Goal: Navigation & Orientation: Find specific page/section

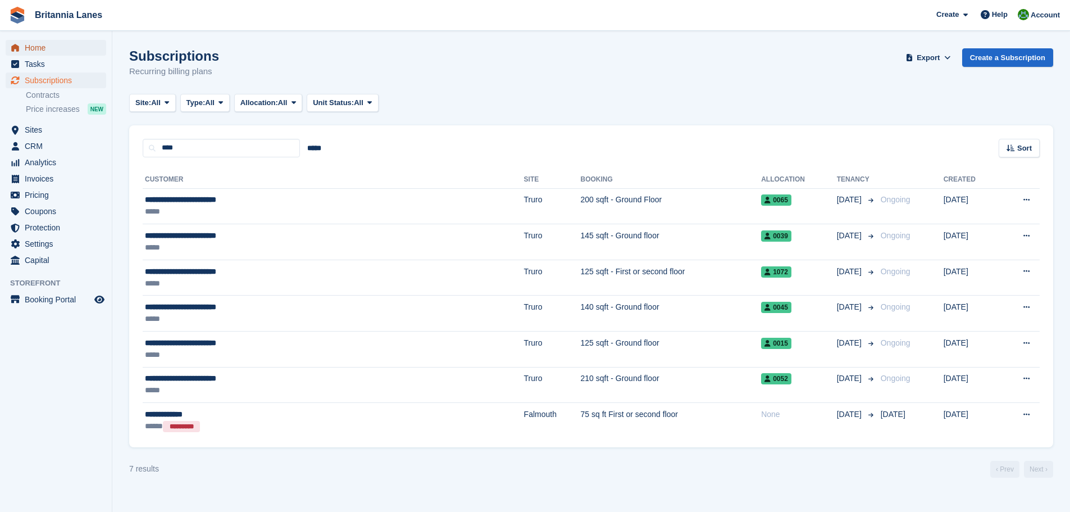
click at [64, 47] on span "Home" at bounding box center [58, 48] width 67 height 16
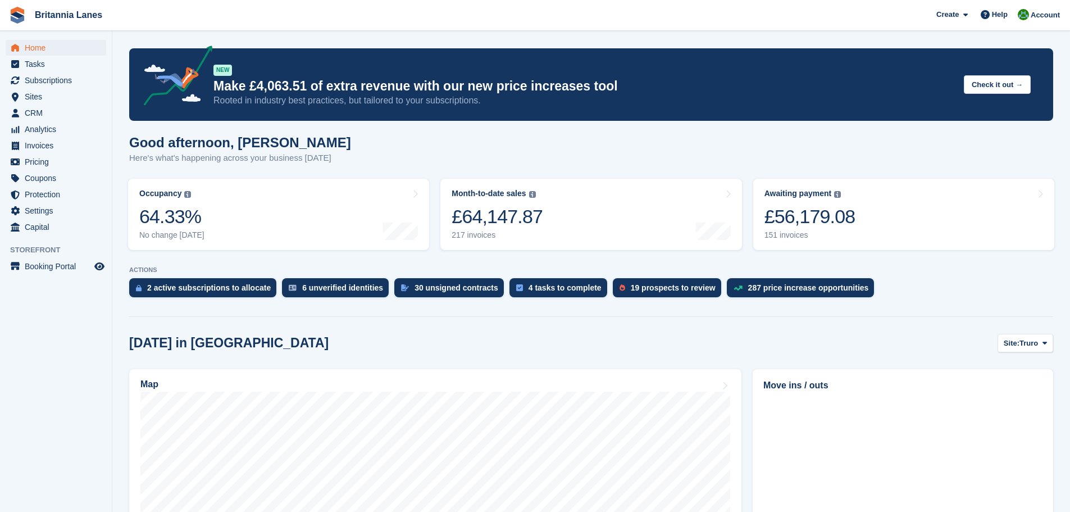
drag, startPoint x: 821, startPoint y: 395, endPoint x: 784, endPoint y: 242, distance: 158.3
click at [37, 98] on span "Sites" at bounding box center [58, 97] width 67 height 16
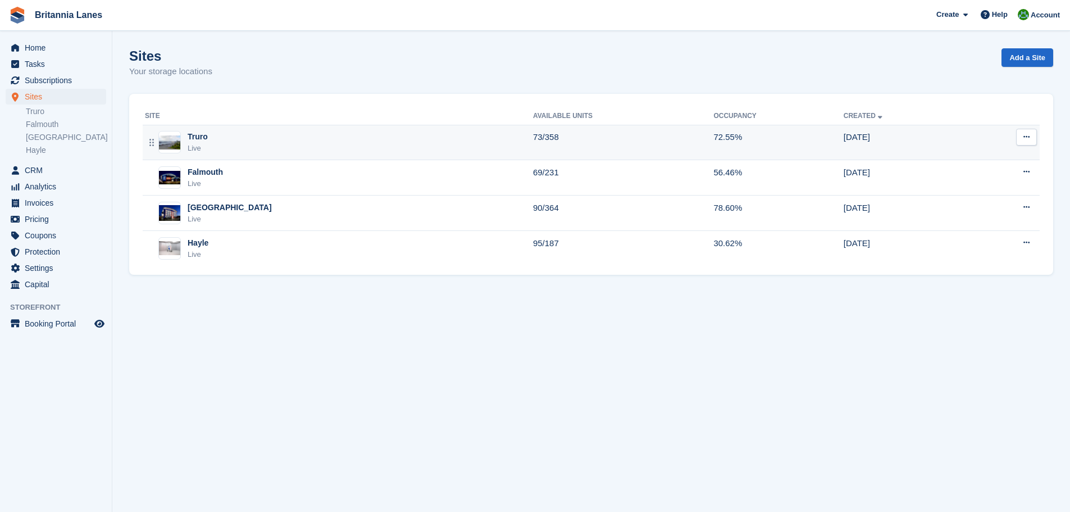
click at [244, 140] on div "Truro Live" at bounding box center [339, 142] width 388 height 23
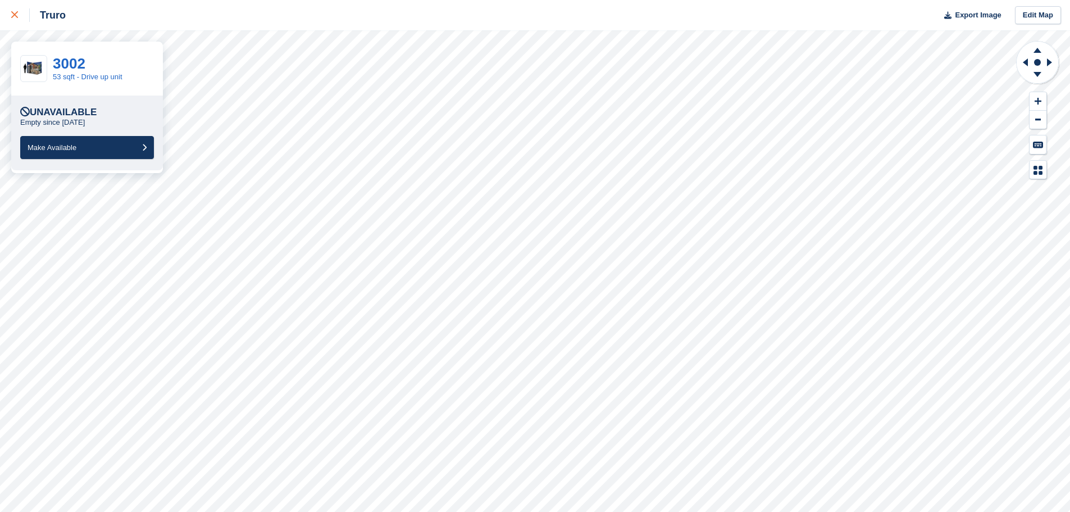
click at [11, 19] on link at bounding box center [15, 15] width 30 height 30
